Goal: Task Accomplishment & Management: Complete application form

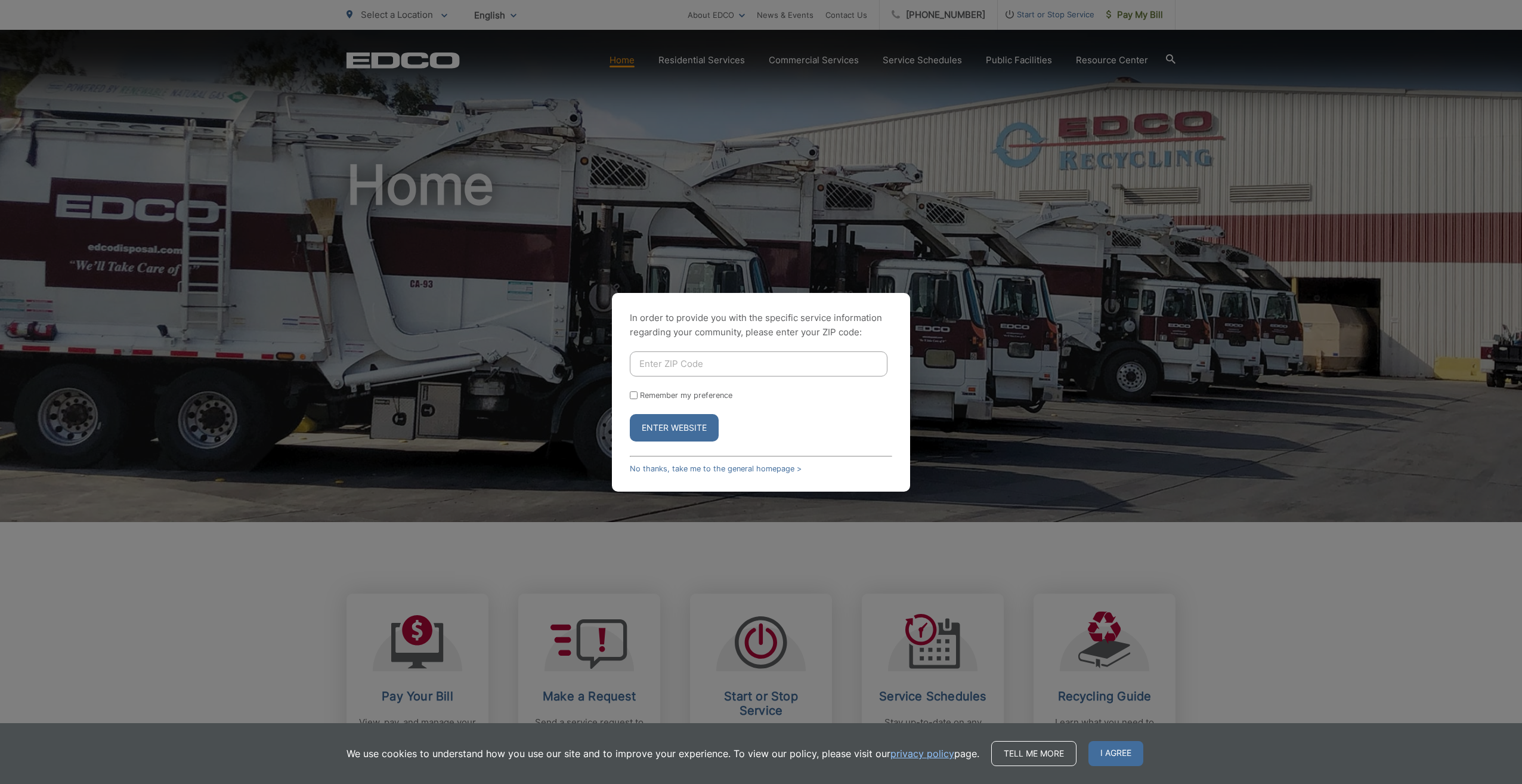
click at [637, 366] on input "Enter ZIP Code" at bounding box center [759, 364] width 258 height 25
type input "91941"
click at [632, 395] on input "Remember my preference" at bounding box center [634, 395] width 8 height 8
checkbox input "true"
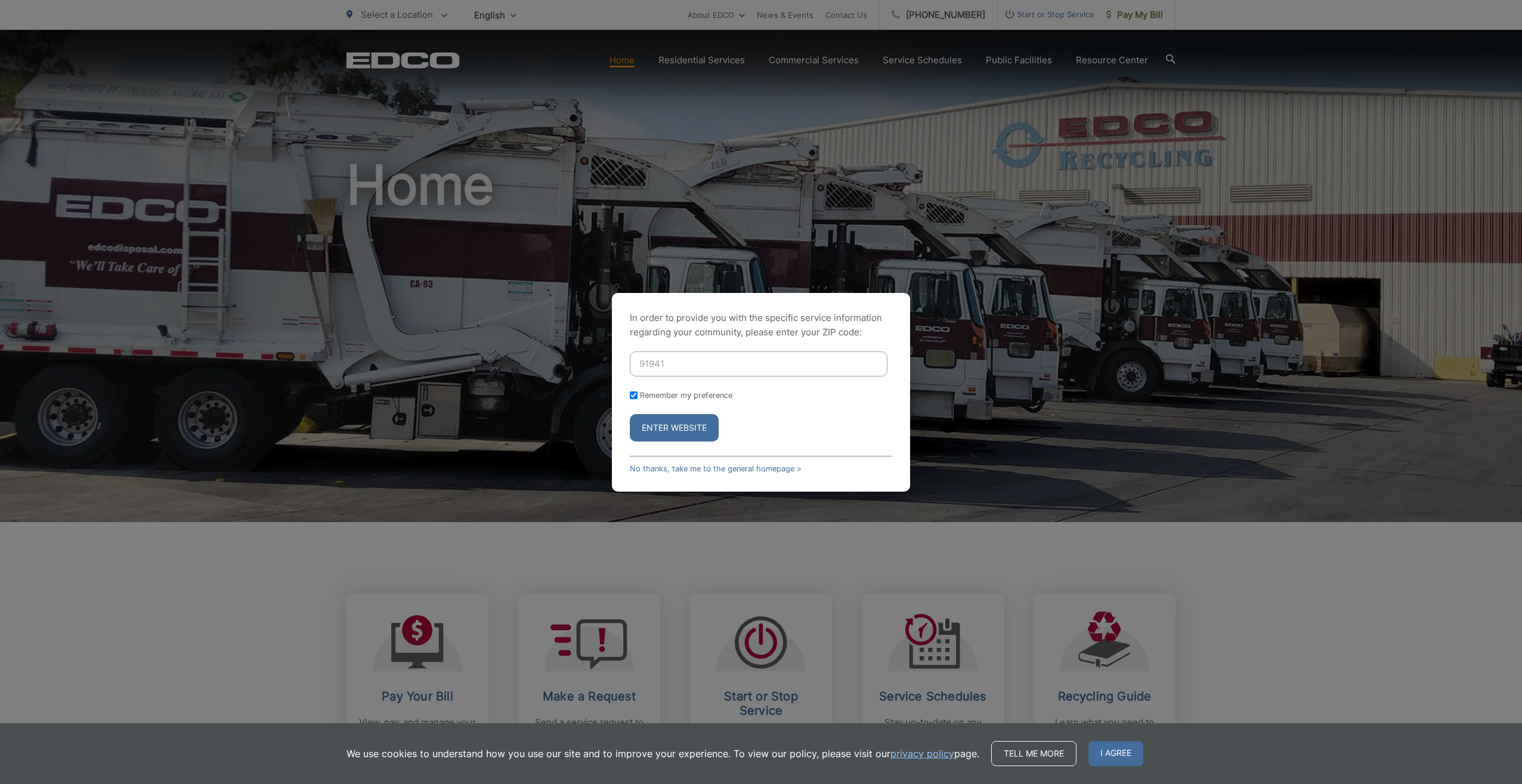
click at [662, 428] on button "Enter Website" at bounding box center [674, 428] width 89 height 27
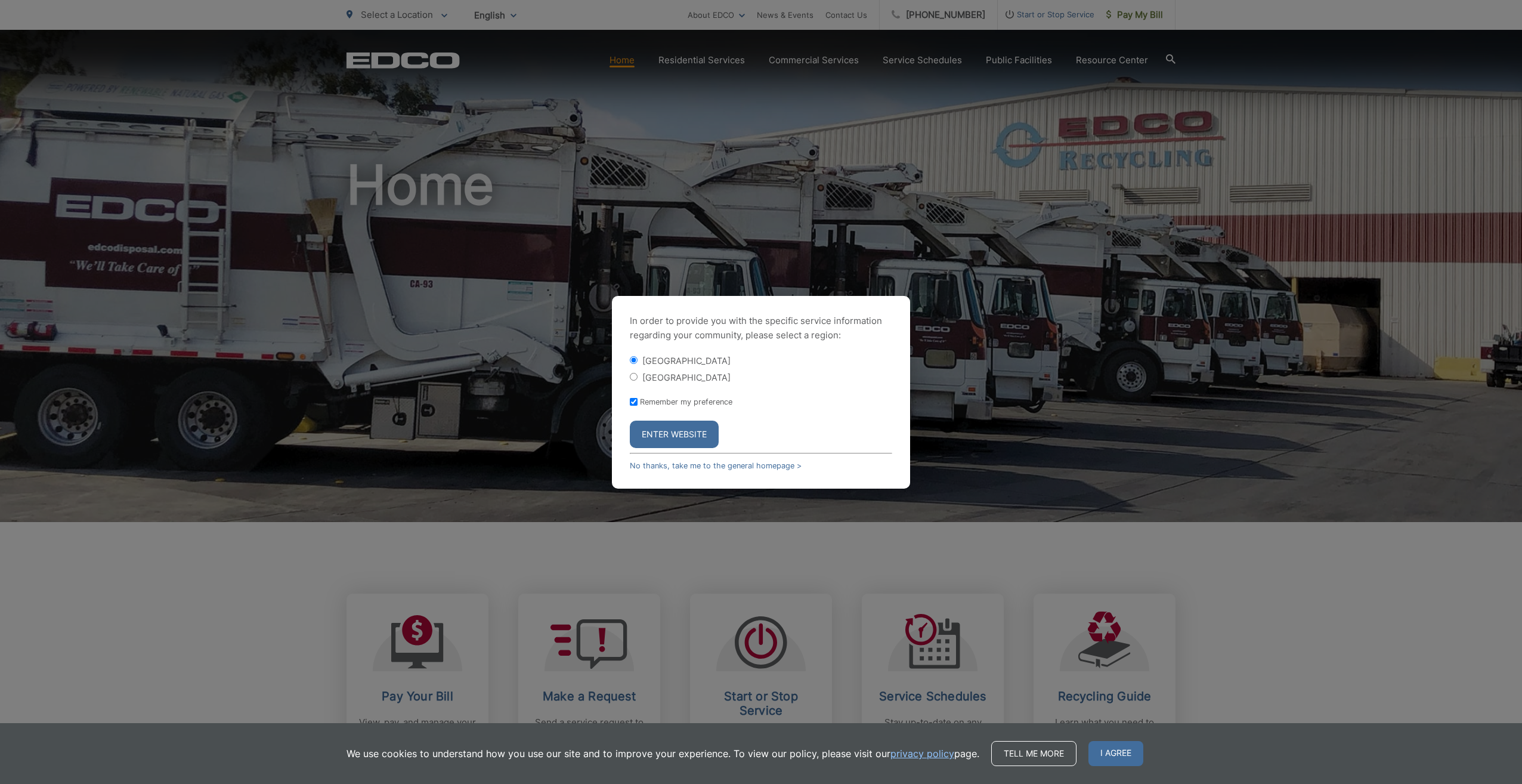
click at [631, 376] on input "[GEOGRAPHIC_DATA]" at bounding box center [634, 377] width 8 height 8
radio input "true"
click at [669, 433] on button "Enter Website" at bounding box center [674, 434] width 89 height 27
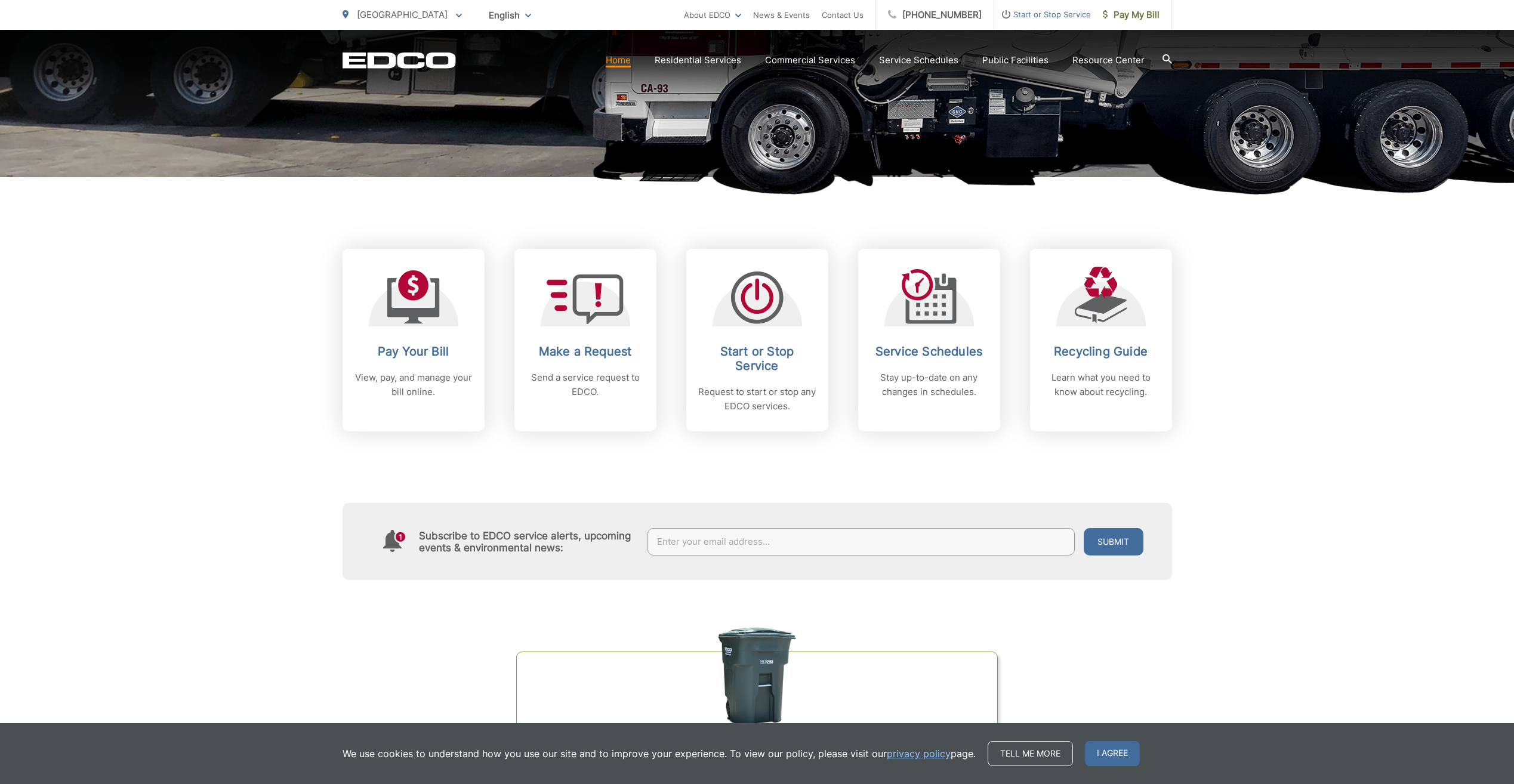
scroll to position [358, 0]
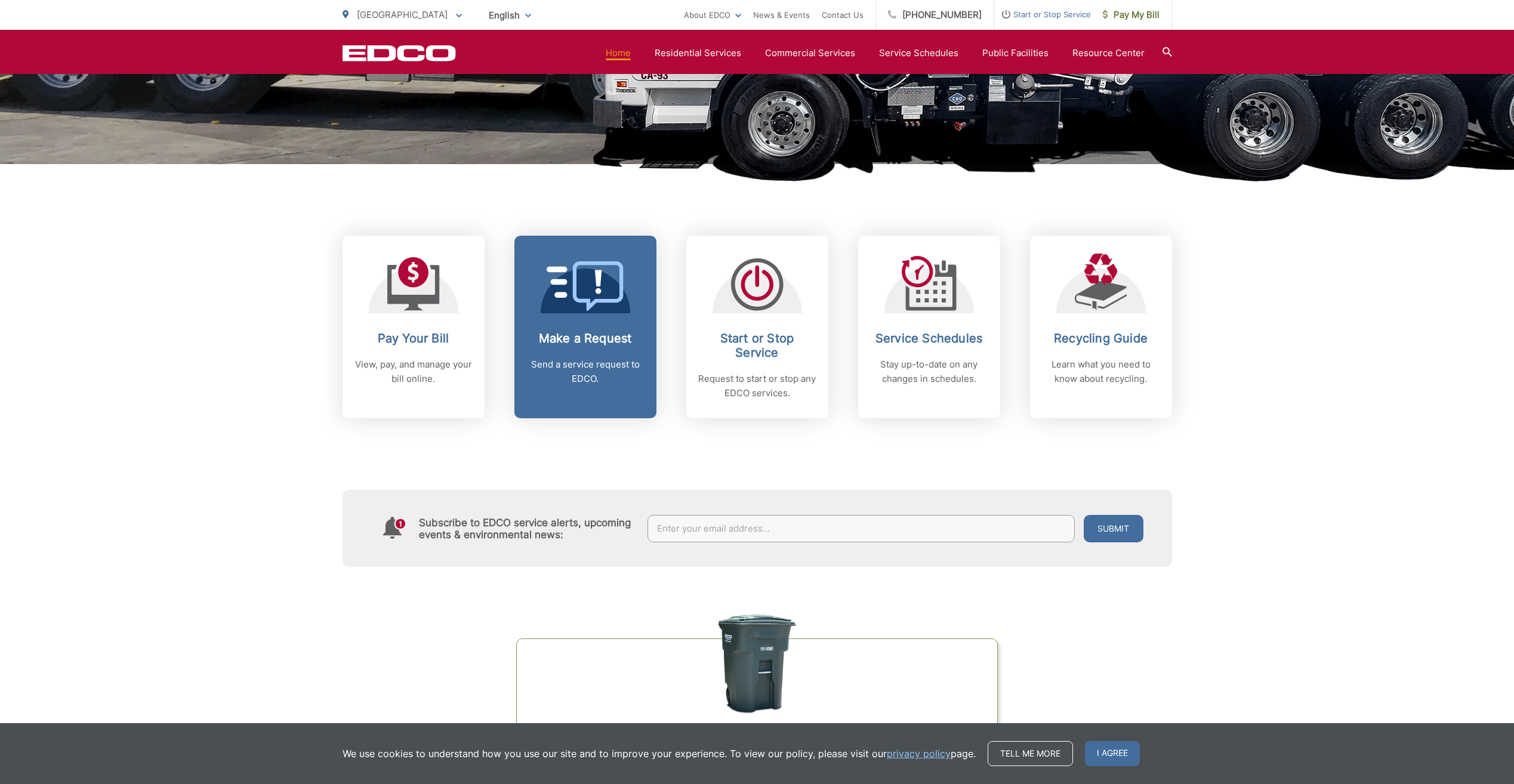
click at [585, 331] on h2 "Make a Request" at bounding box center [585, 338] width 119 height 14
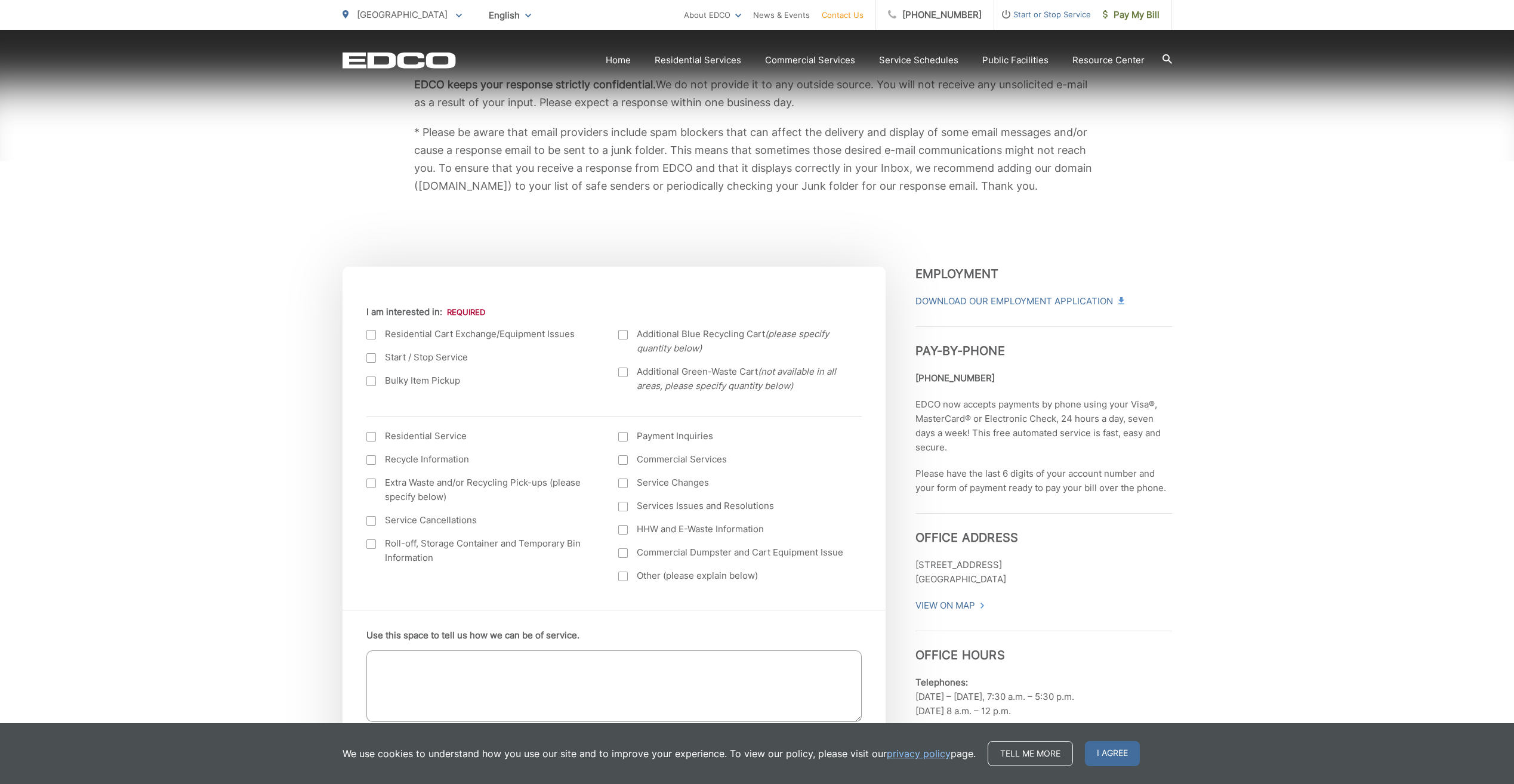
scroll to position [239, 0]
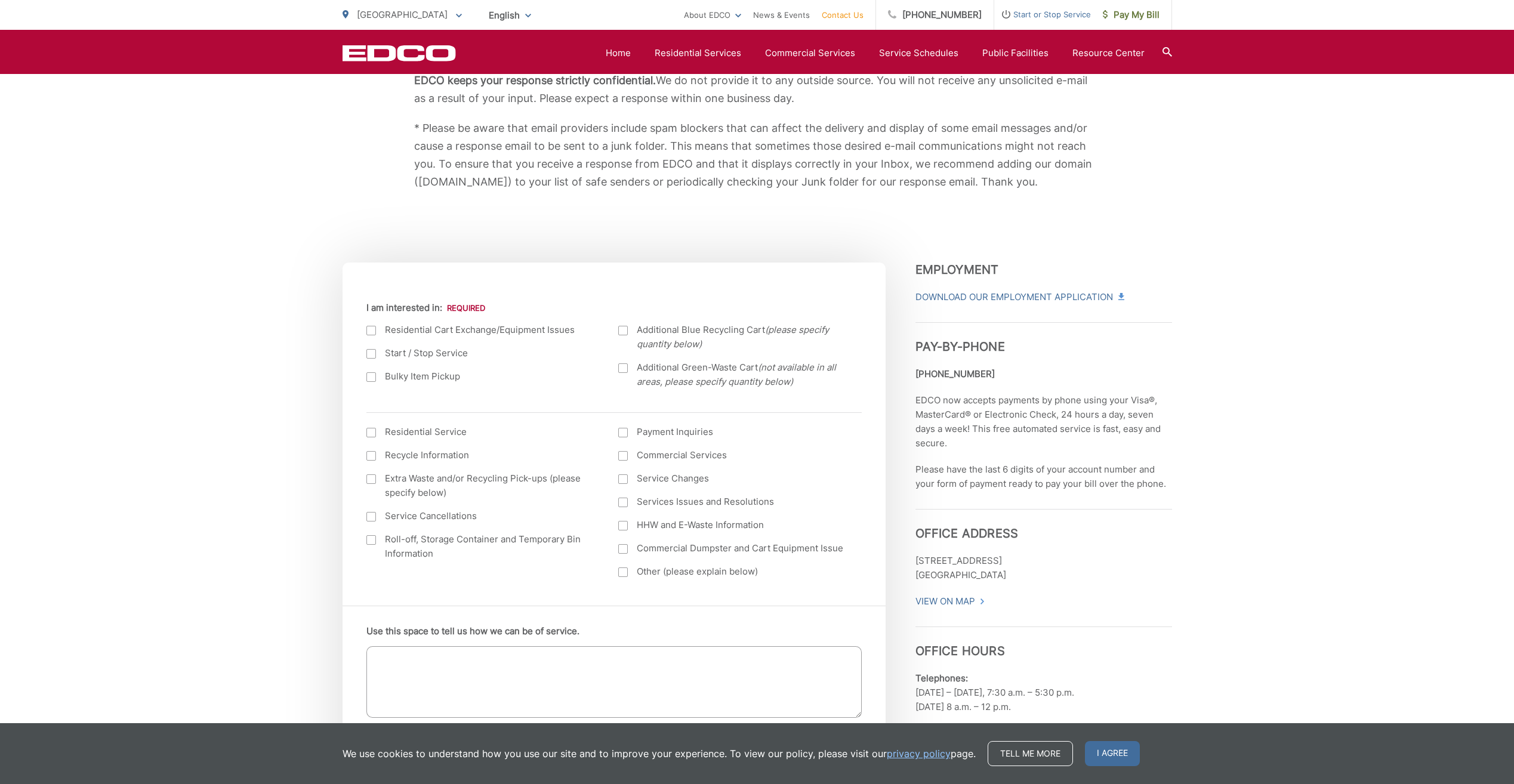
click at [370, 379] on div at bounding box center [371, 377] width 10 height 10
click at [0, 0] on input "Bulky Item Pickup" at bounding box center [0, 0] width 0 height 0
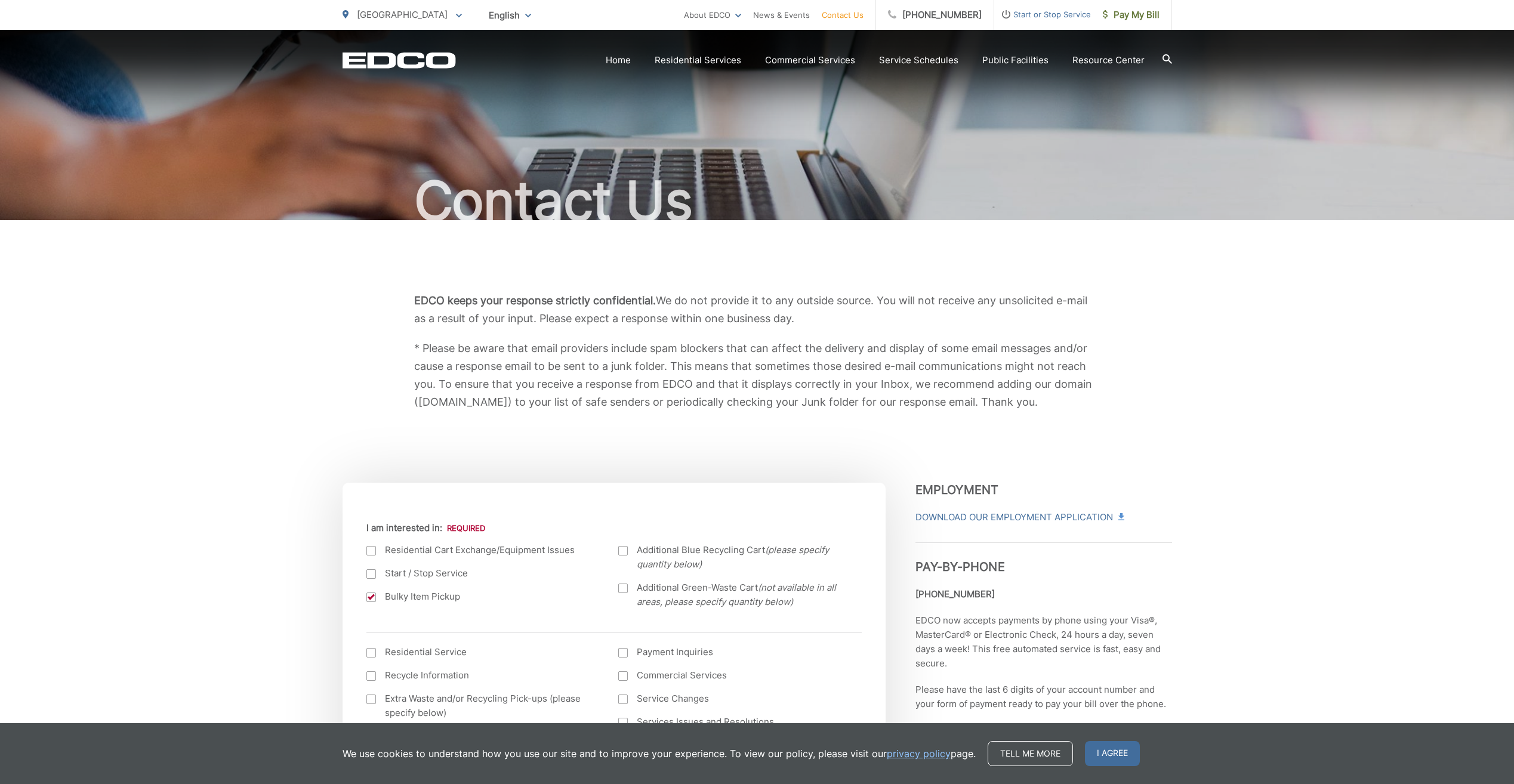
scroll to position [0, 0]
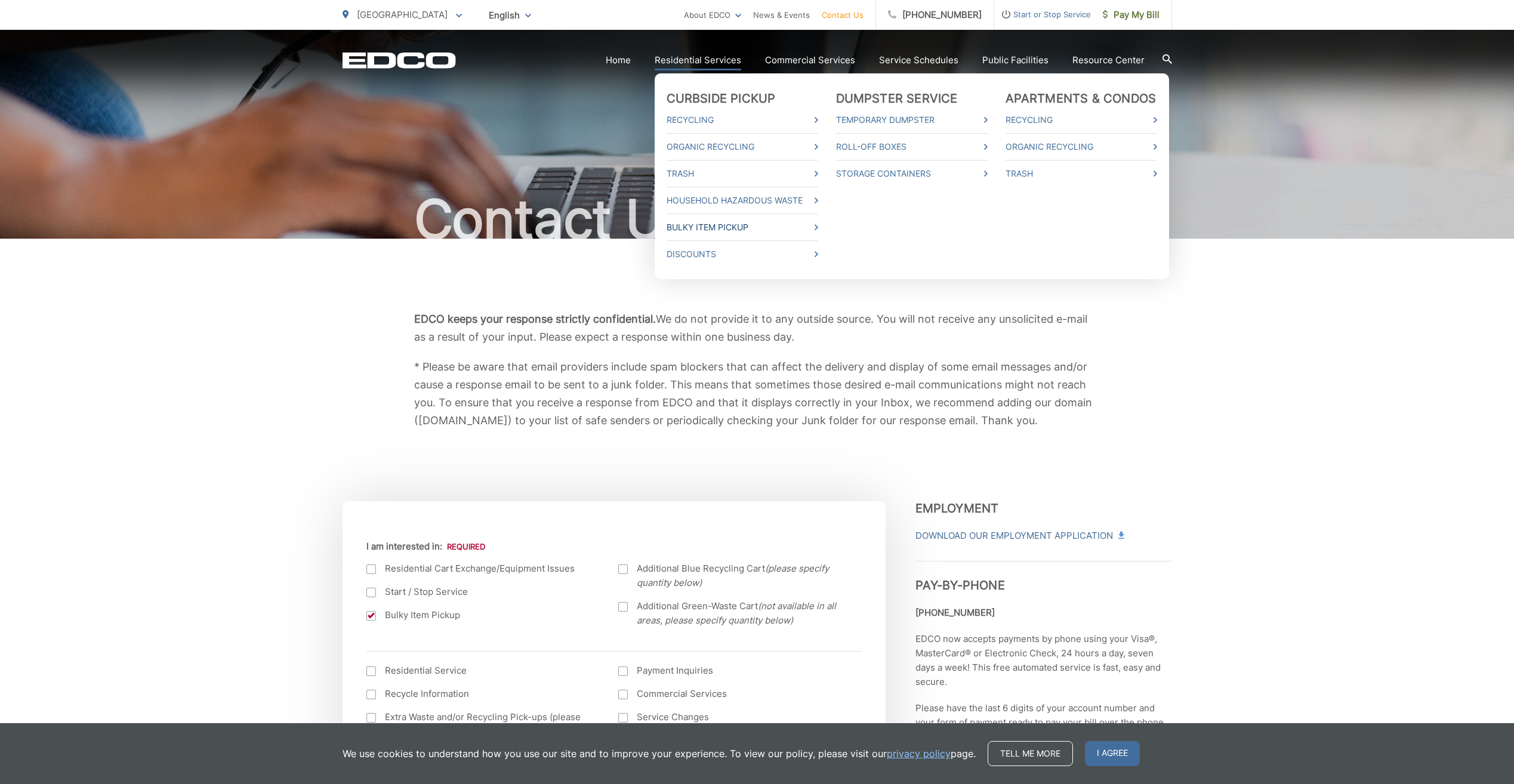
click at [705, 225] on link "Bulky Item Pickup" at bounding box center [742, 226] width 151 height 14
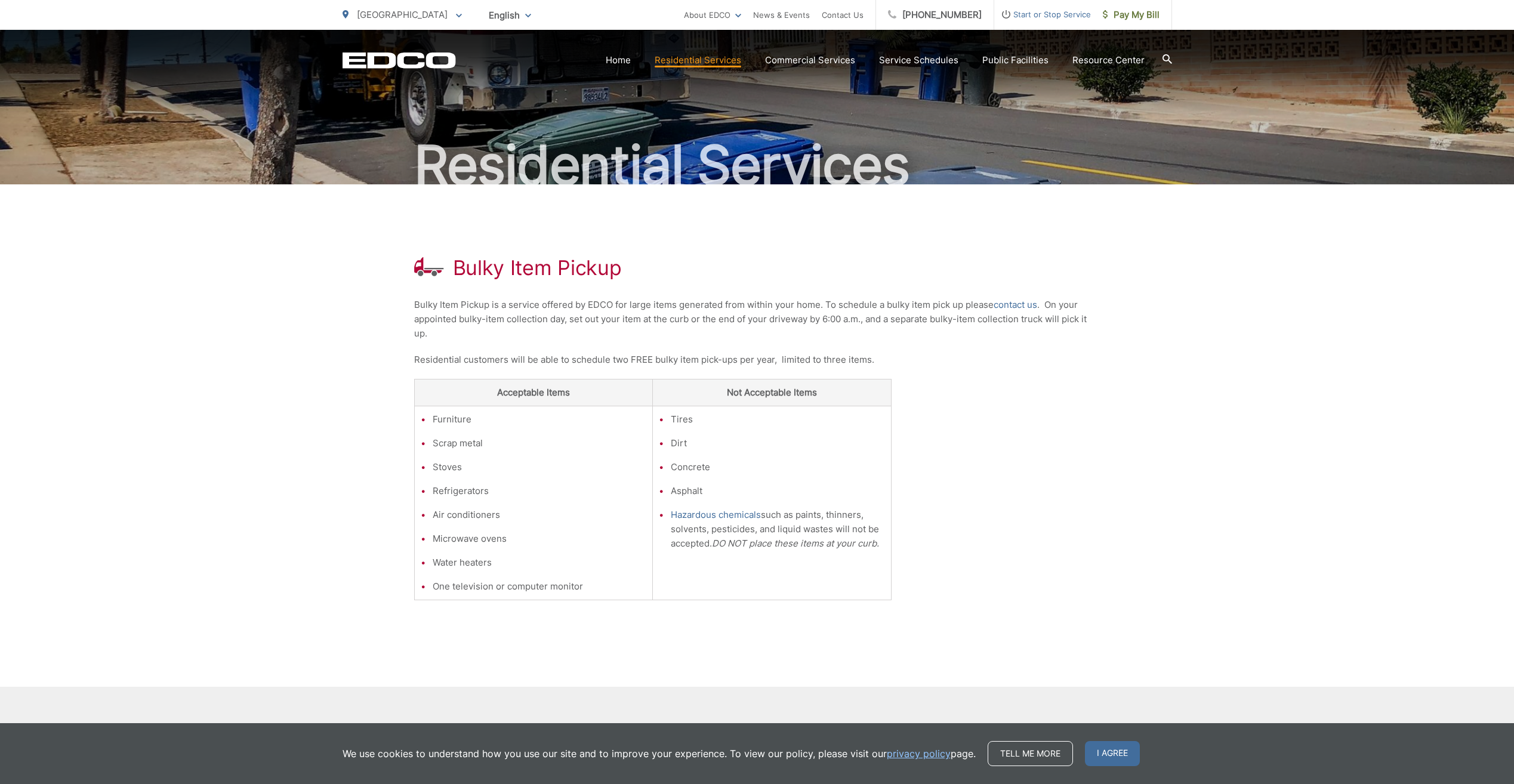
scroll to position [60, 0]
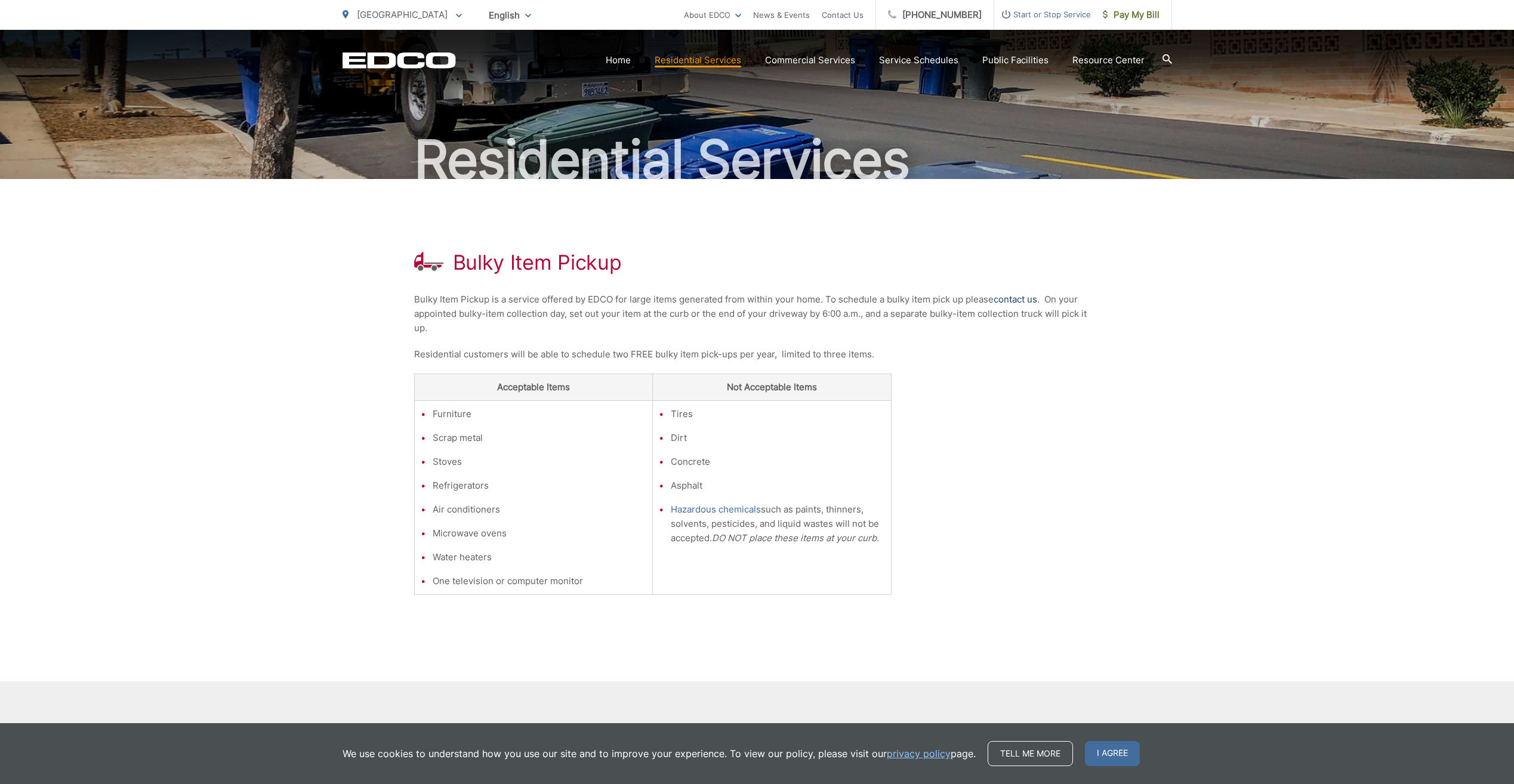
click at [1018, 295] on link "contact us" at bounding box center [1015, 299] width 43 height 14
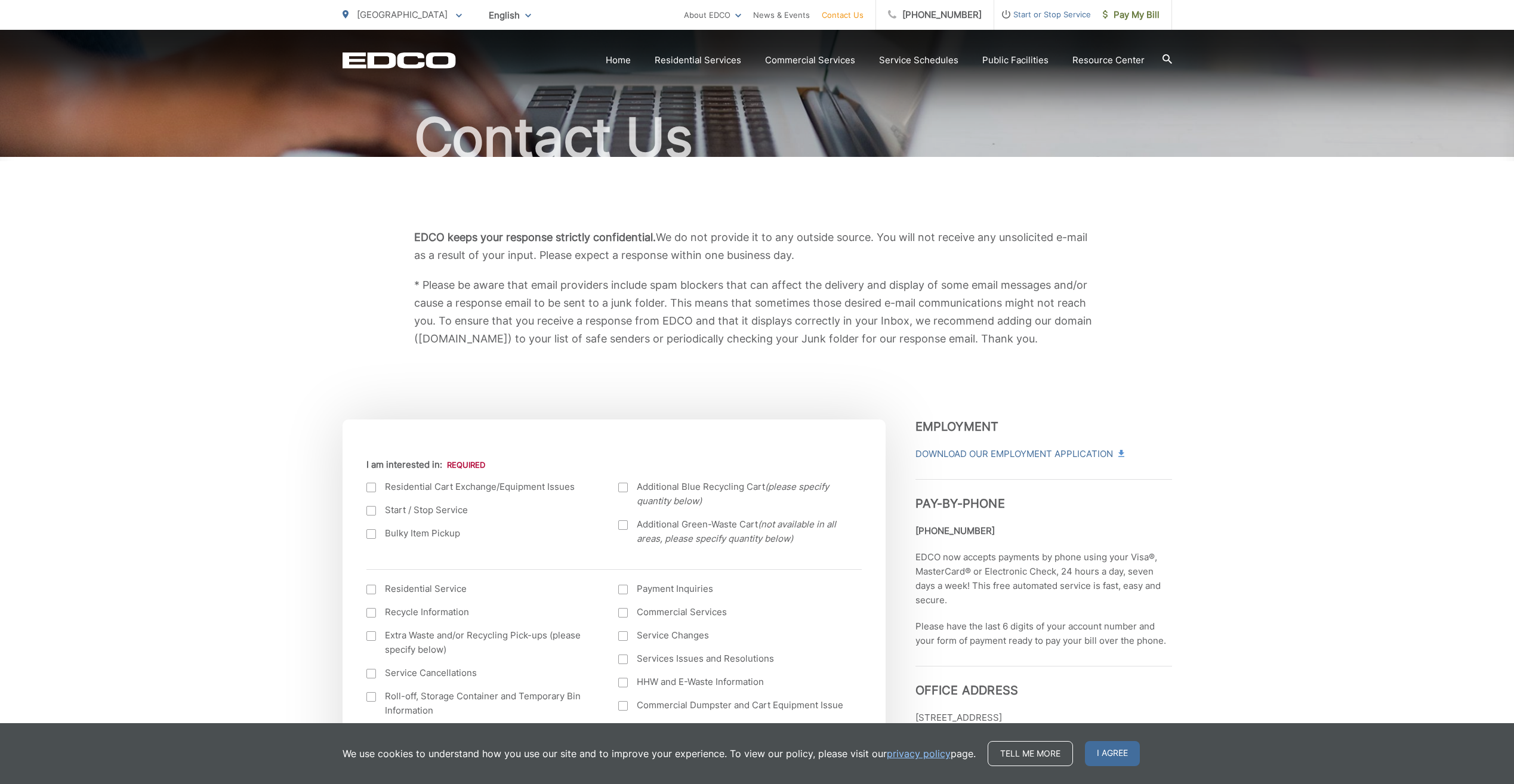
scroll to position [119, 0]
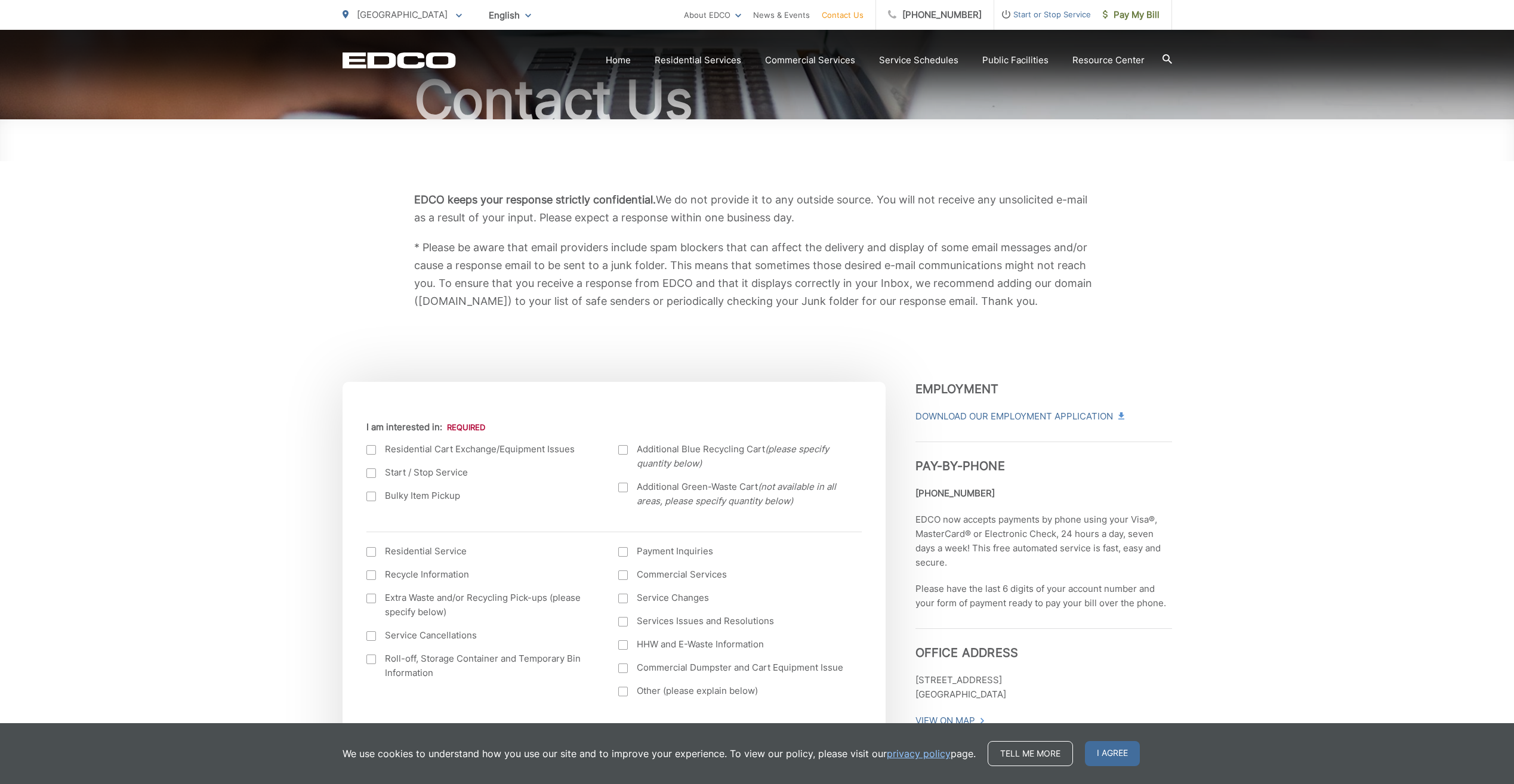
click at [369, 499] on div at bounding box center [371, 496] width 10 height 10
click at [0, 0] on input "Bulky Item Pickup" at bounding box center [0, 0] width 0 height 0
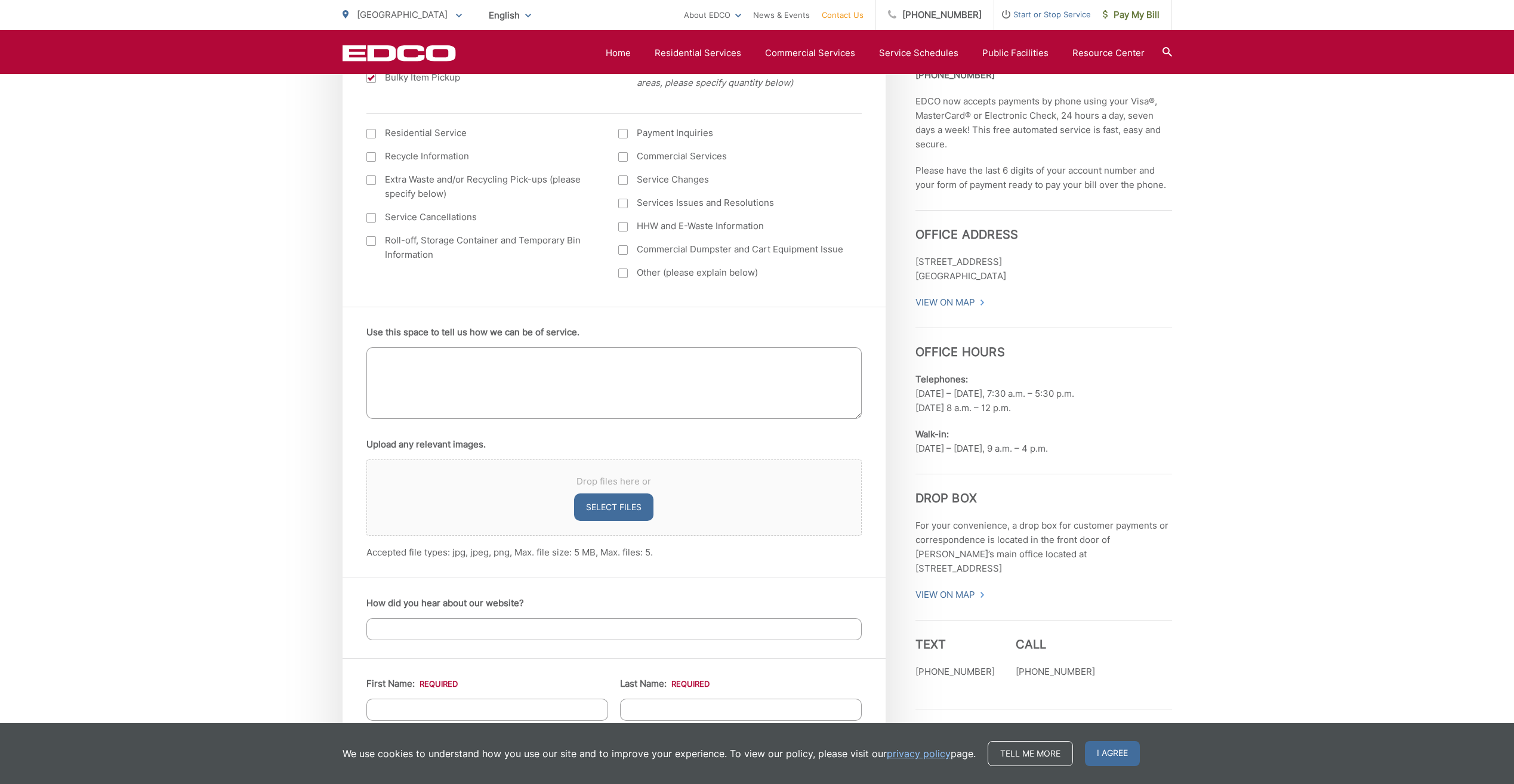
scroll to position [536, 0]
click at [395, 356] on textarea "Use this space to tell us how we can be of service." at bounding box center [614, 383] width 495 height 71
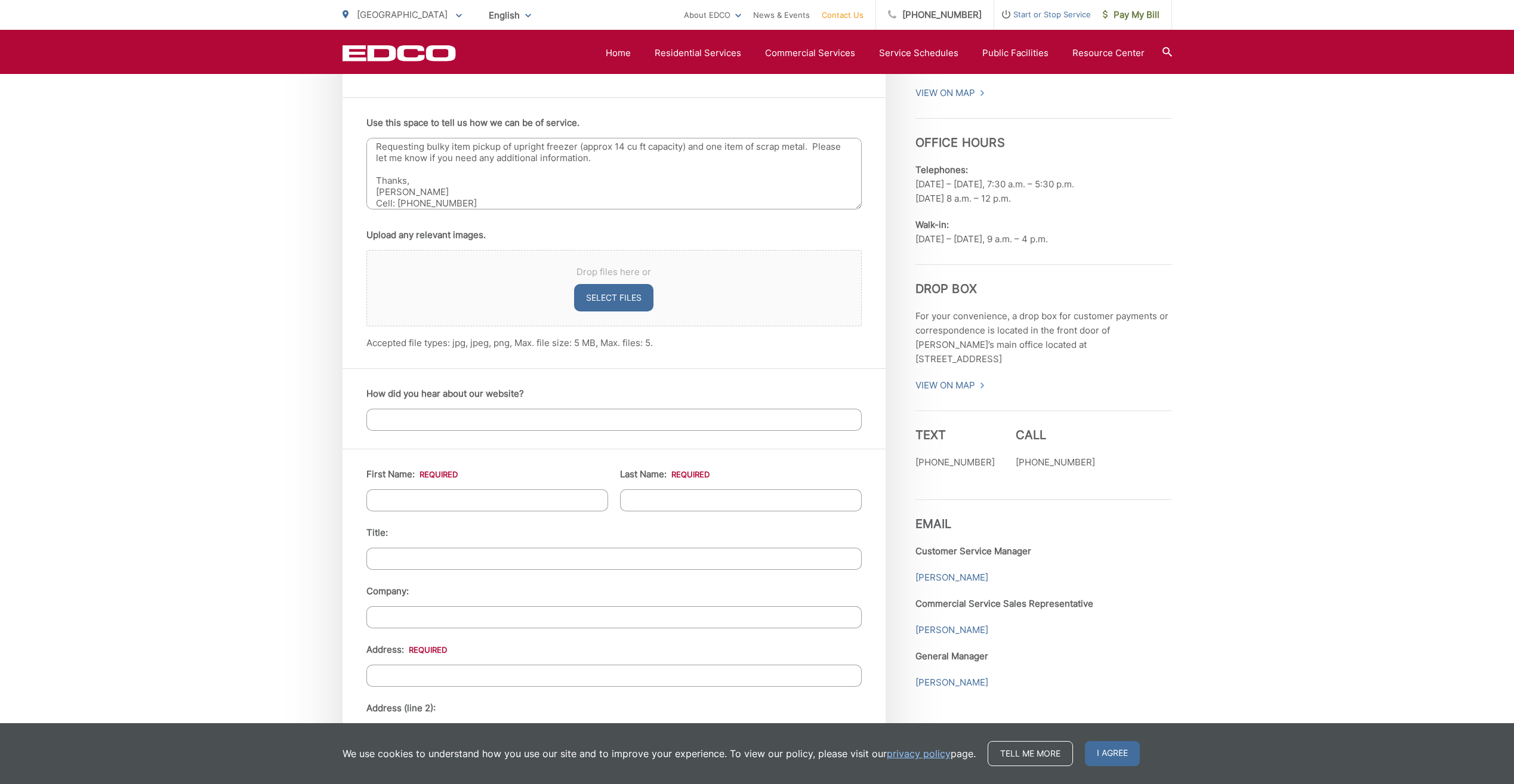
scroll to position [775, 0]
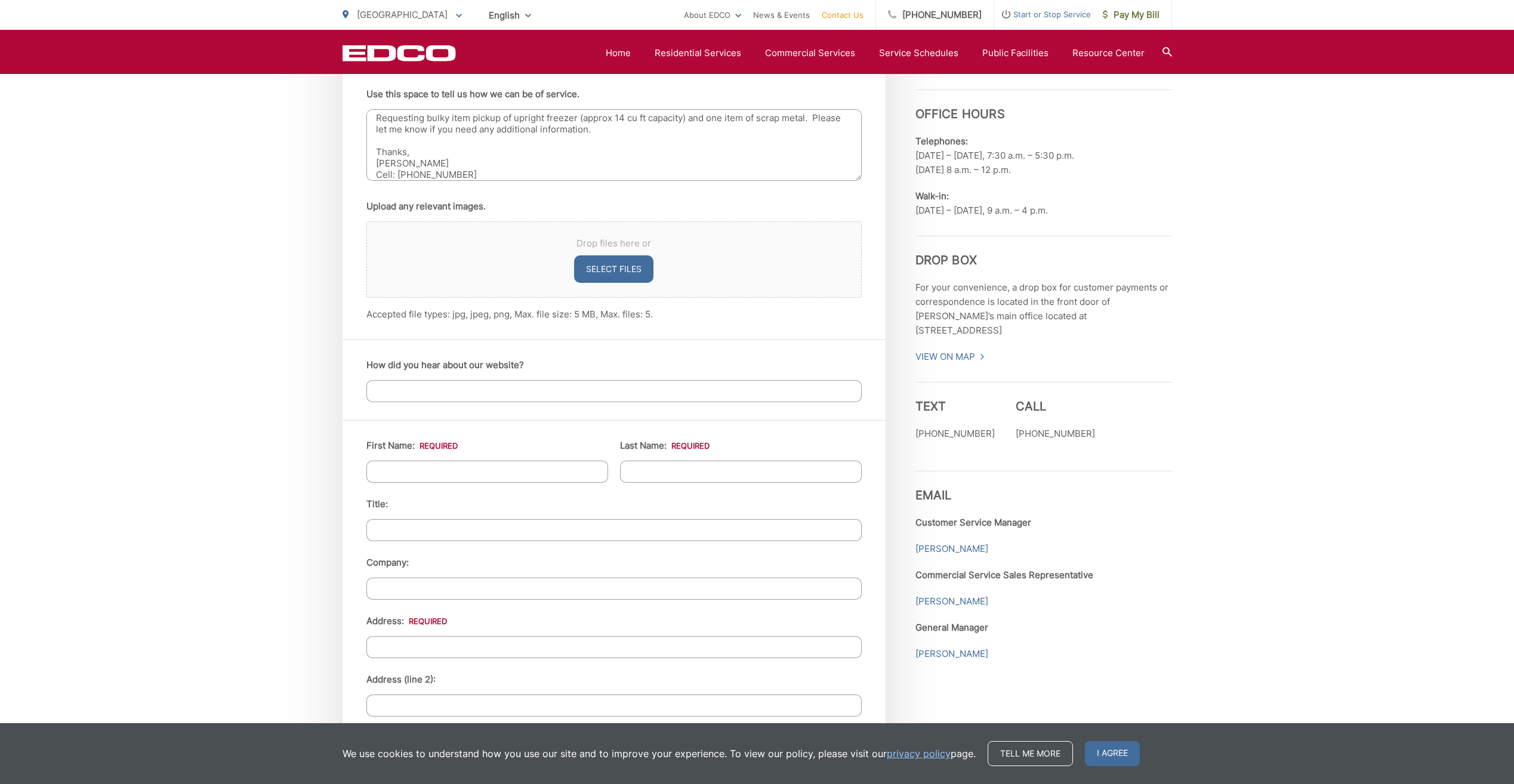
type textarea "Requesting bulky item pickup of upright freezer (approx 14 cu ft capacity) and …"
click at [431, 388] on input "How did you hear about our website?" at bounding box center [614, 390] width 495 height 22
type input "Current customer"
type input "Kurt"
type input "Millson"
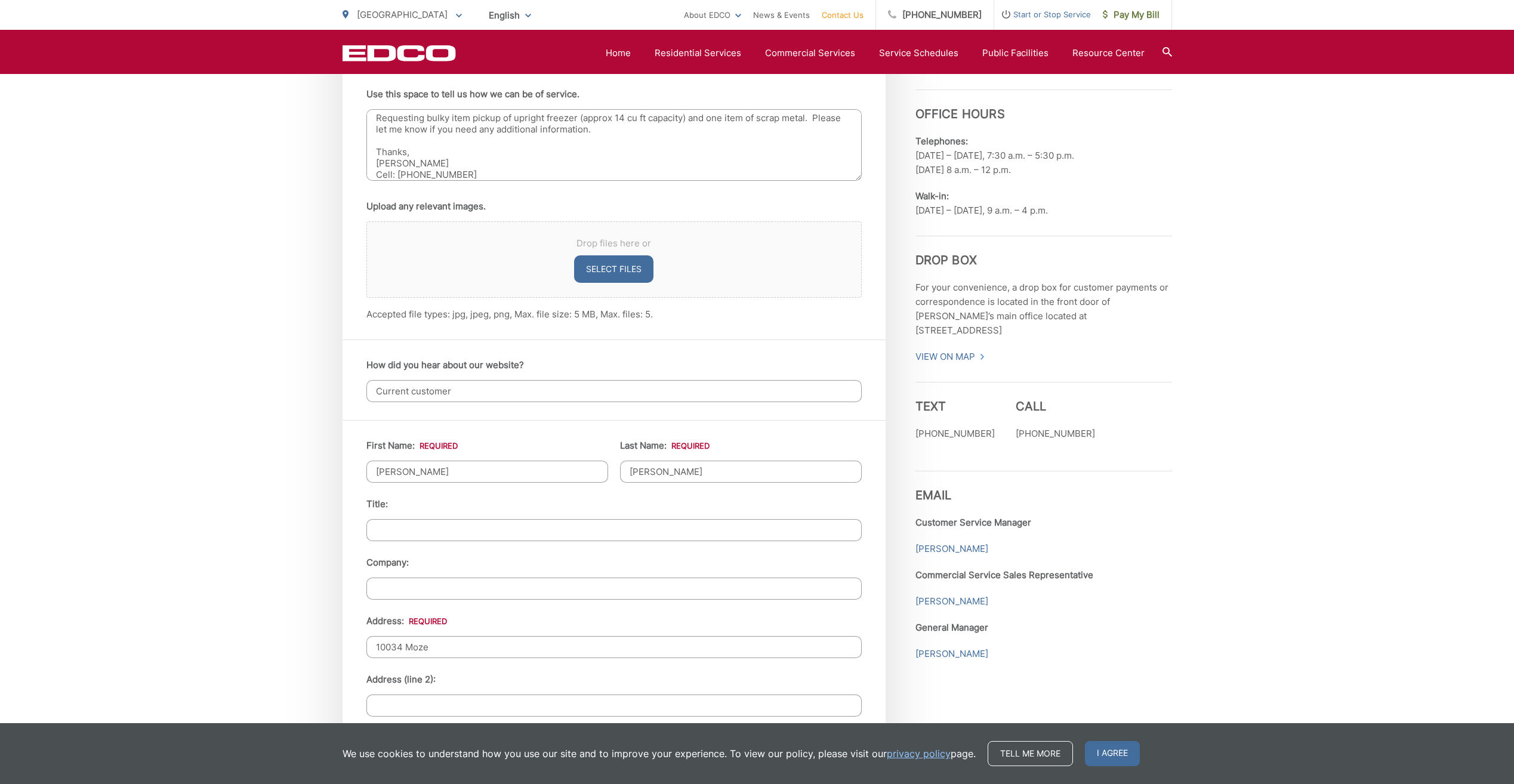
type input "10034 Mozelle Lane"
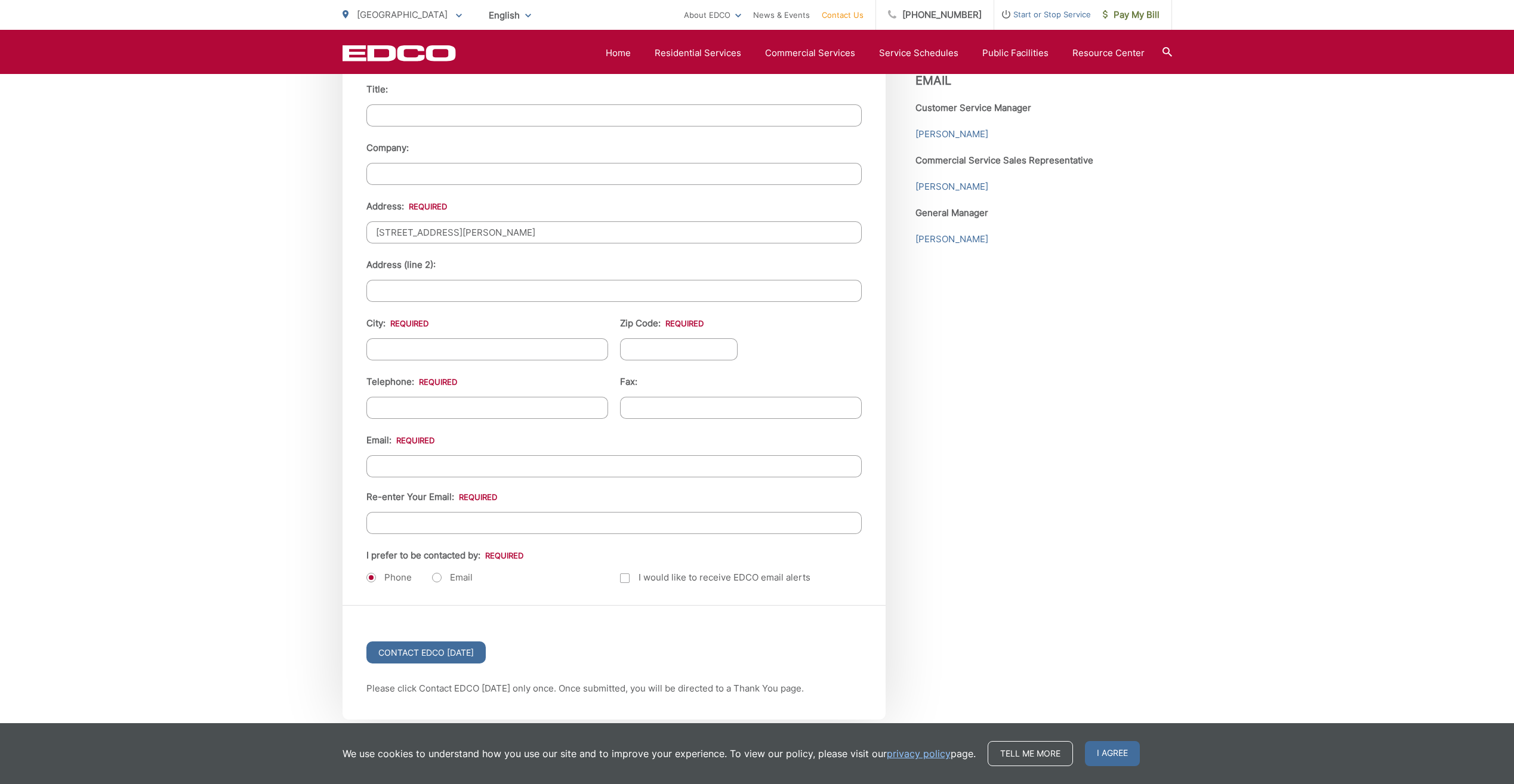
scroll to position [1192, 0]
click at [415, 339] on input "City: *" at bounding box center [487, 346] width 242 height 22
type input "La Mesa"
type input "91941"
type input "(610) 620-5051"
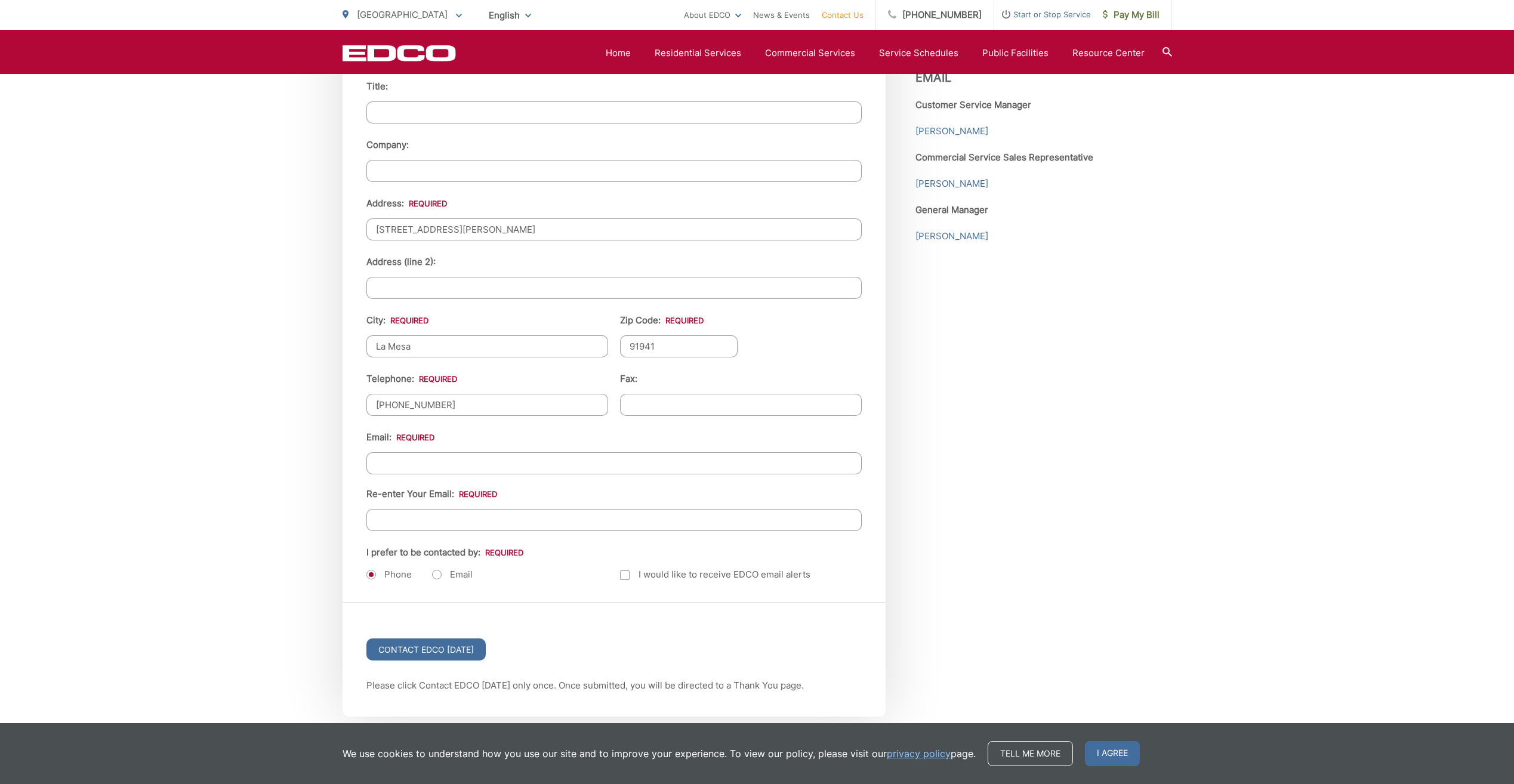
click at [388, 462] on input "Email *" at bounding box center [614, 462] width 495 height 22
type input "kurt.millson@gmail.com"
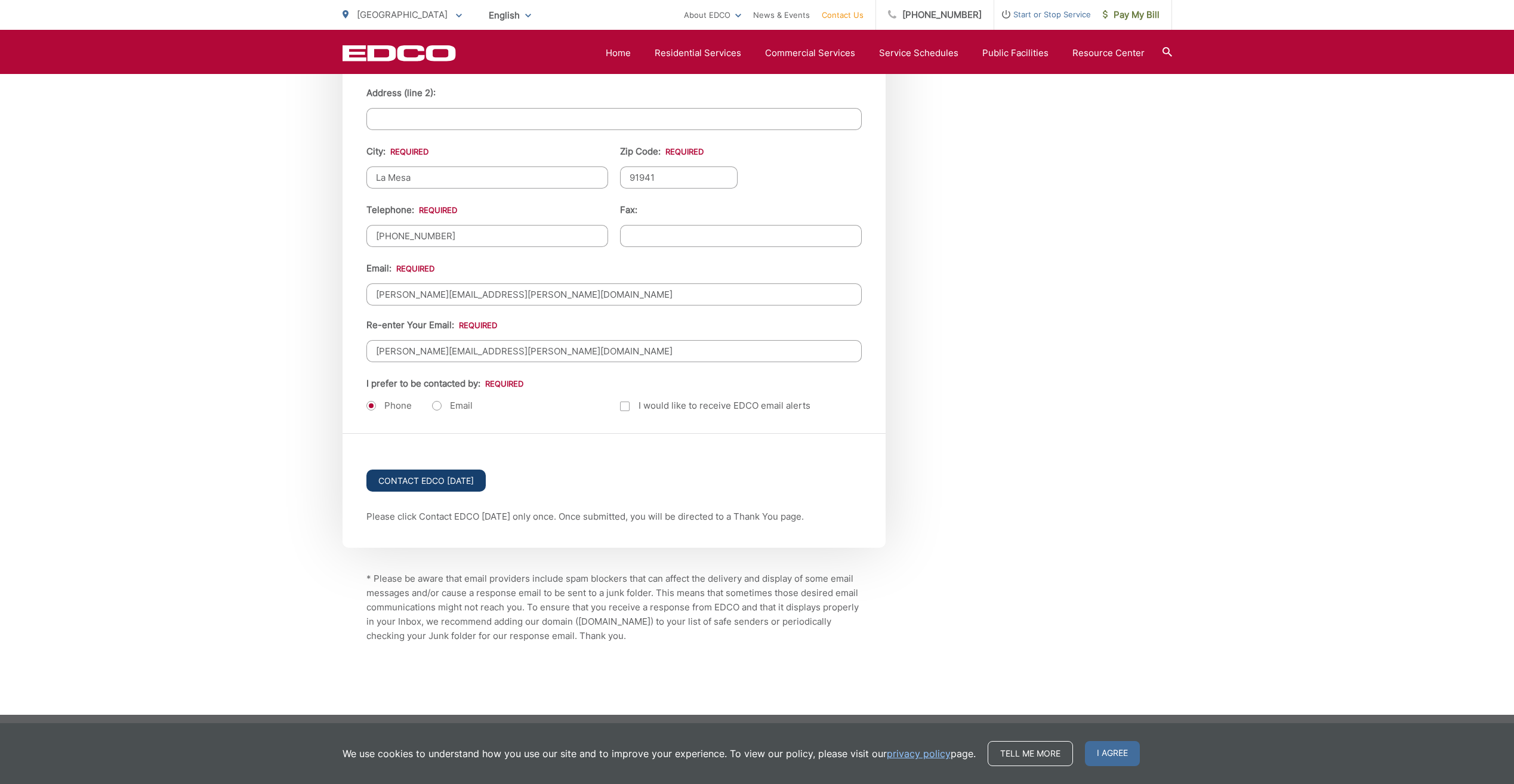
scroll to position [1367, 0]
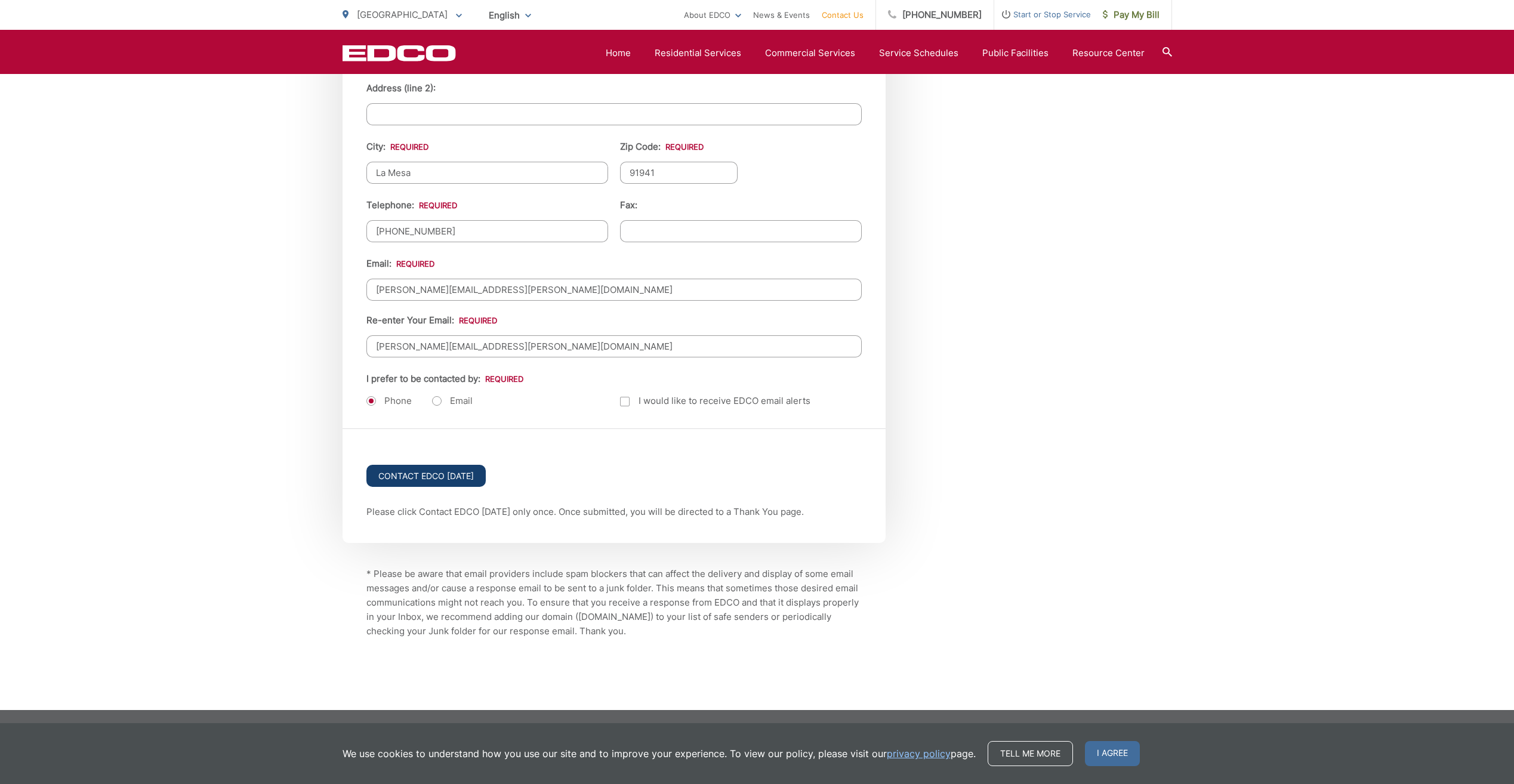
click at [439, 474] on input "Contact EDCO Today" at bounding box center [426, 475] width 120 height 22
